Goal: Task Accomplishment & Management: Use online tool/utility

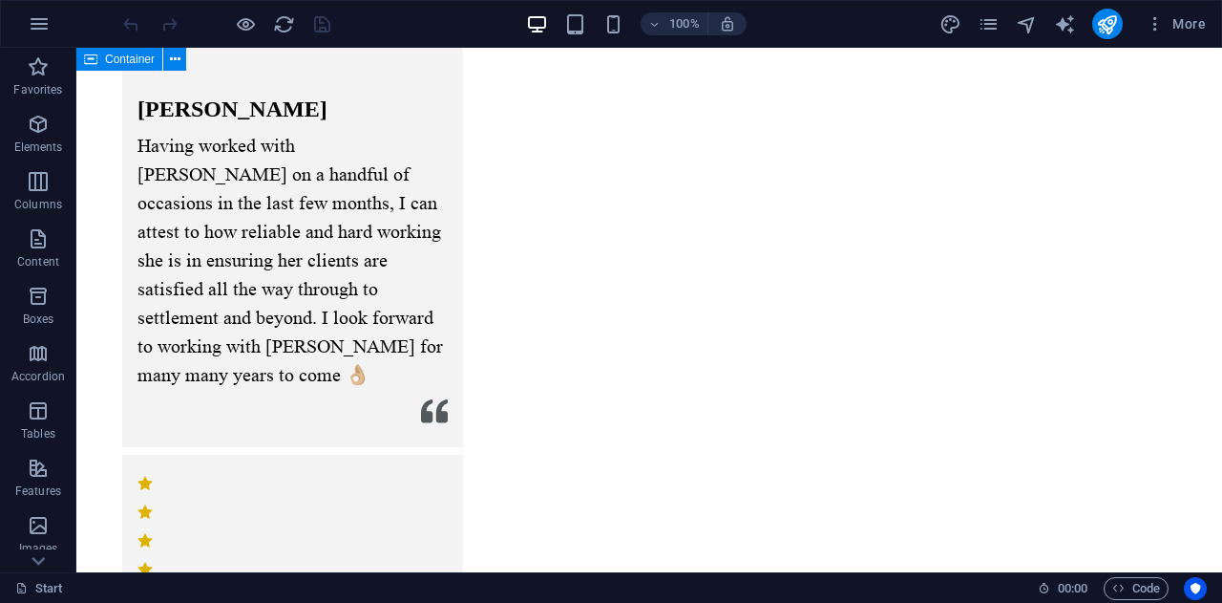
scroll to position [2787, 0]
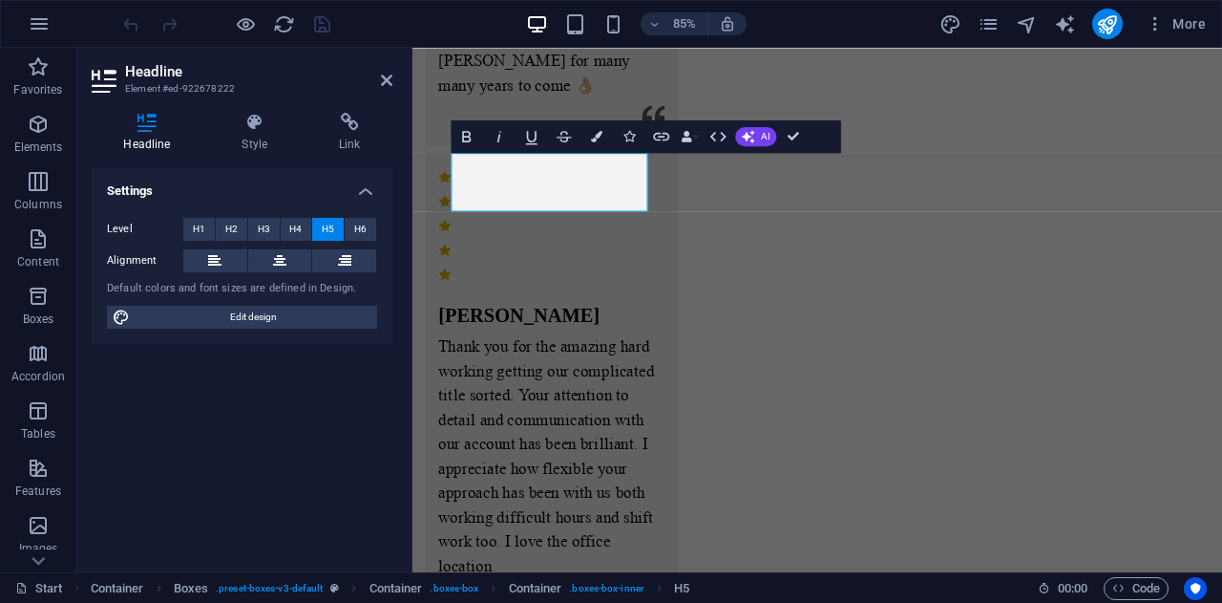
scroll to position [2766, 0]
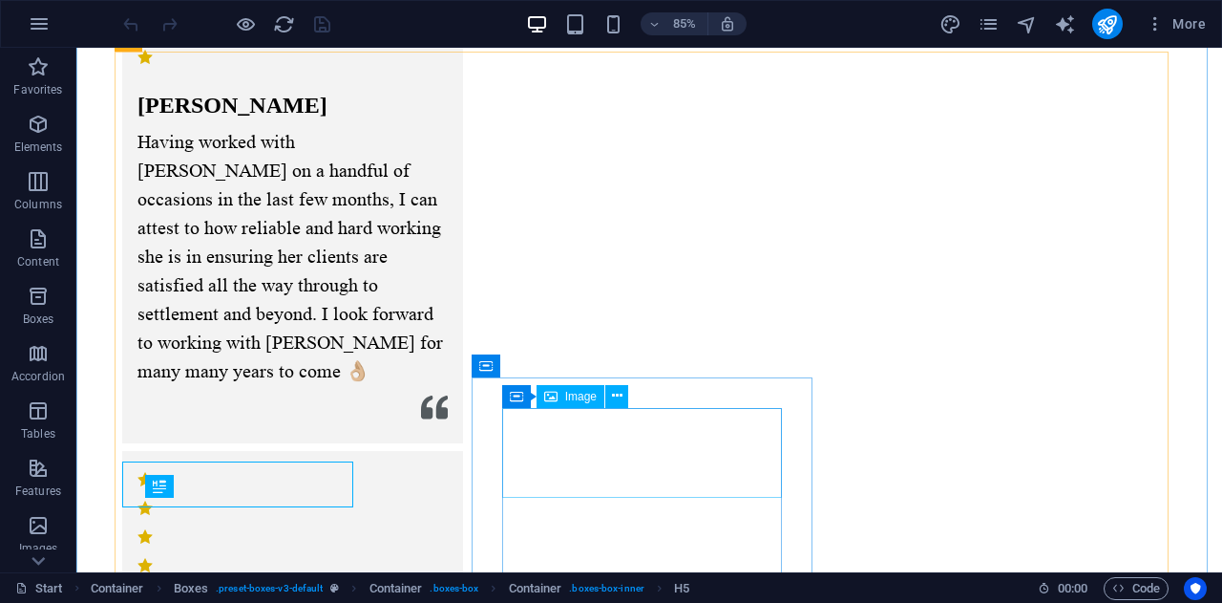
select select "px"
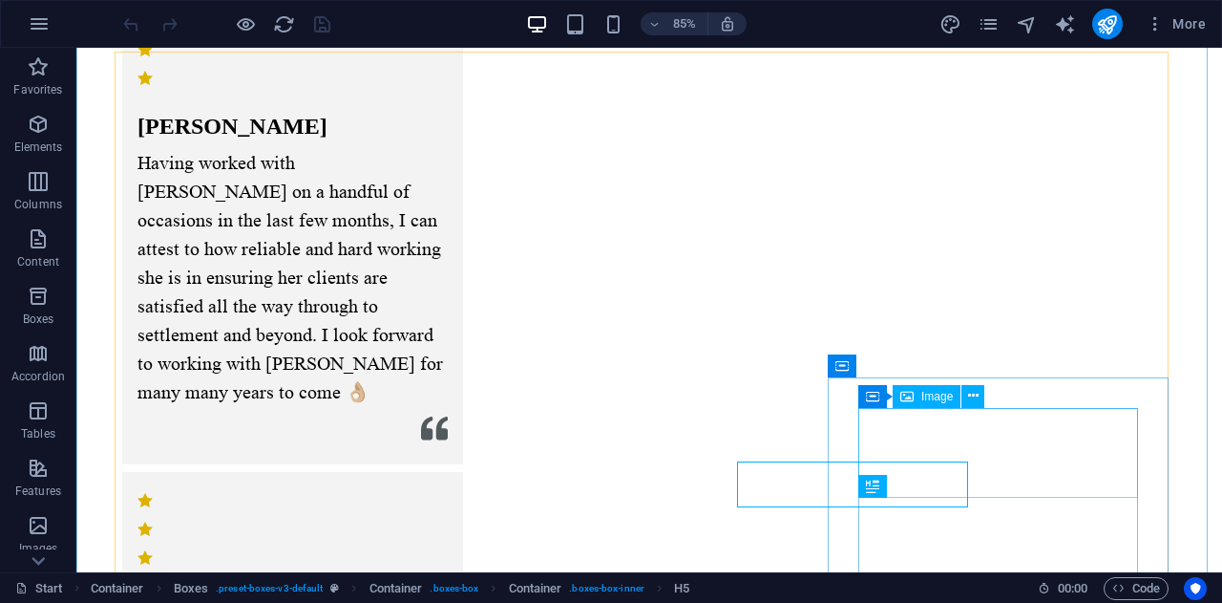
scroll to position [2787, 0]
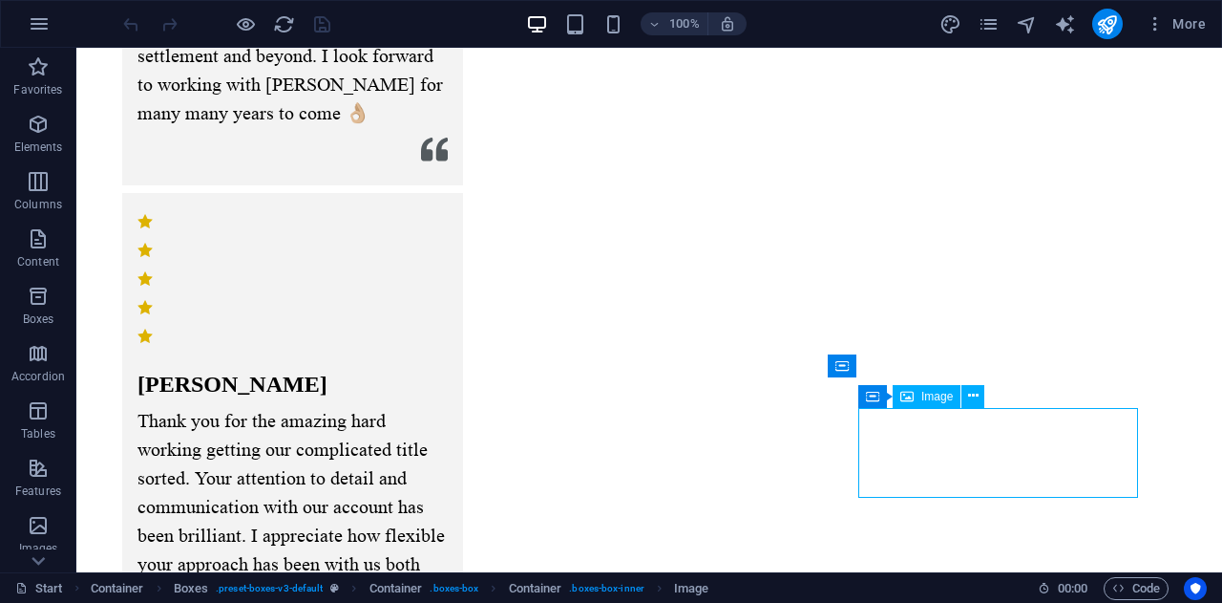
select select "px"
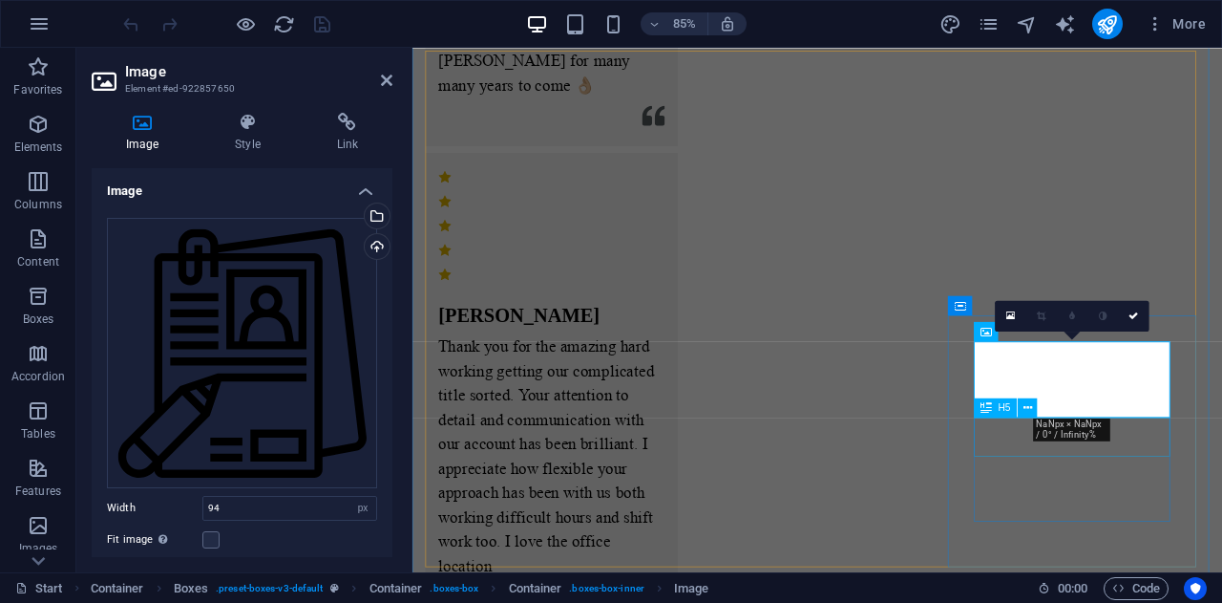
scroll to position [2766, 0]
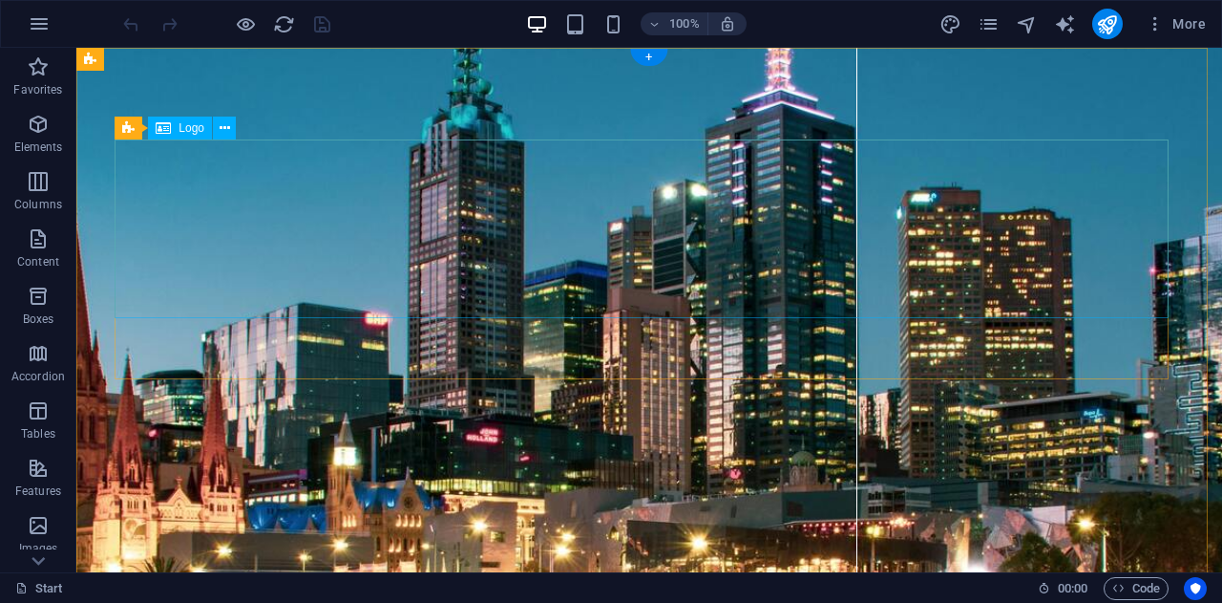
scroll to position [0, 0]
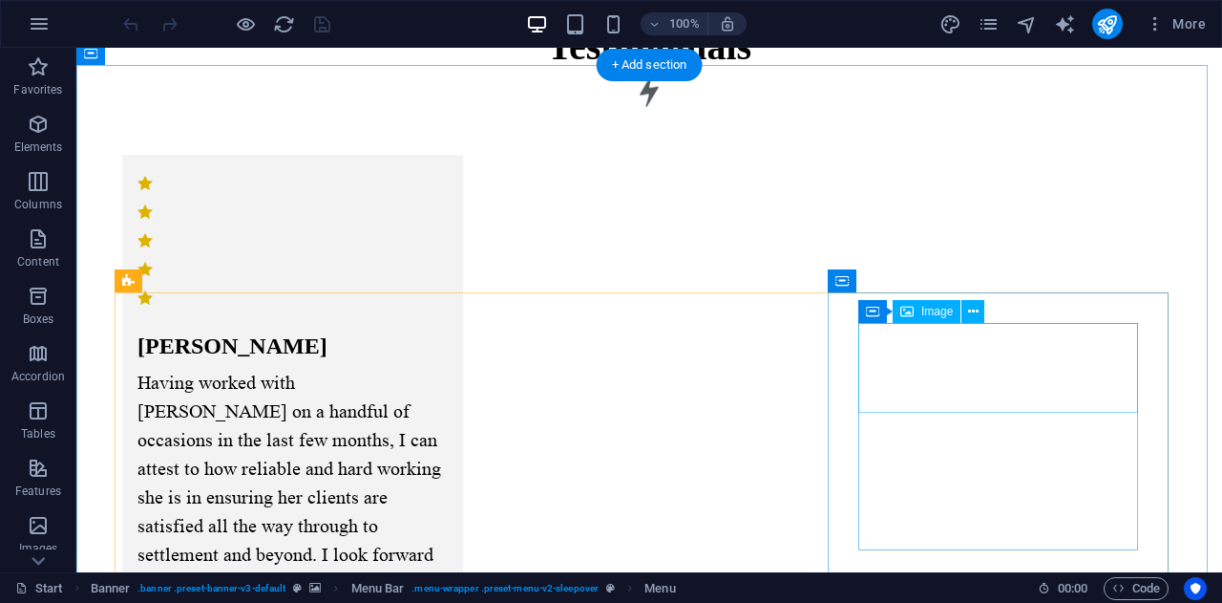
scroll to position [3321, 0]
